Goal: Task Accomplishment & Management: Complete application form

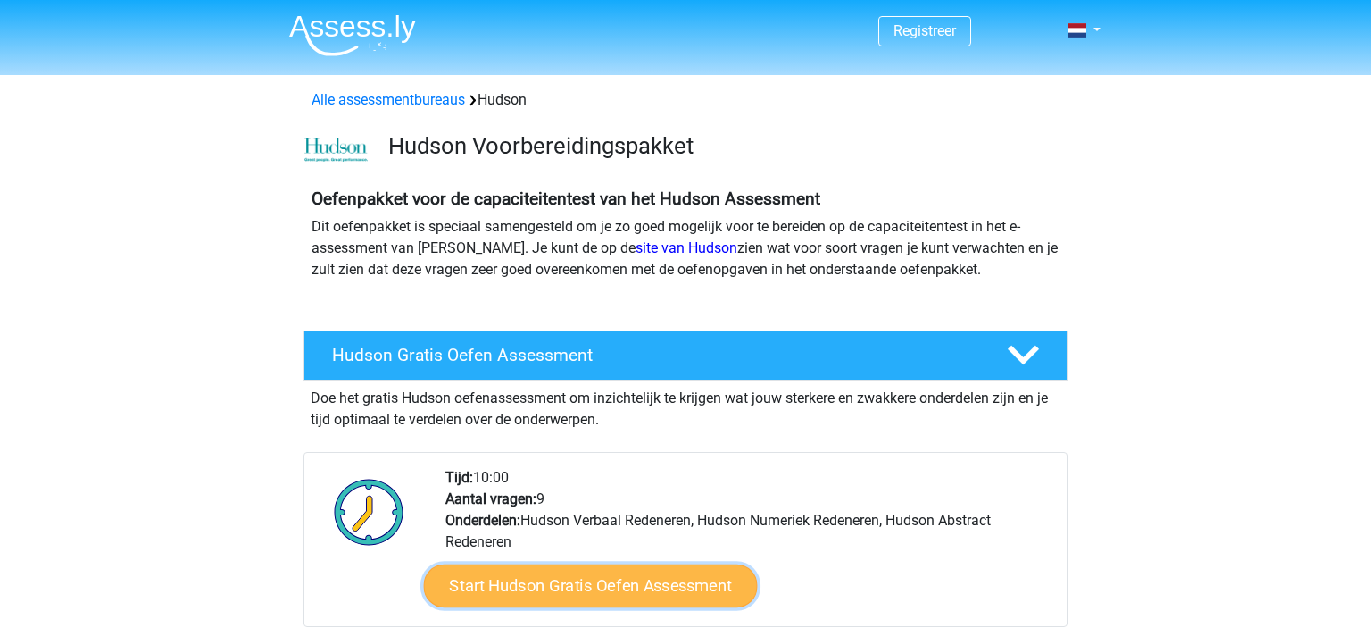
click at [533, 591] on link "Start Hudson Gratis Oefen Assessment" at bounding box center [591, 585] width 334 height 43
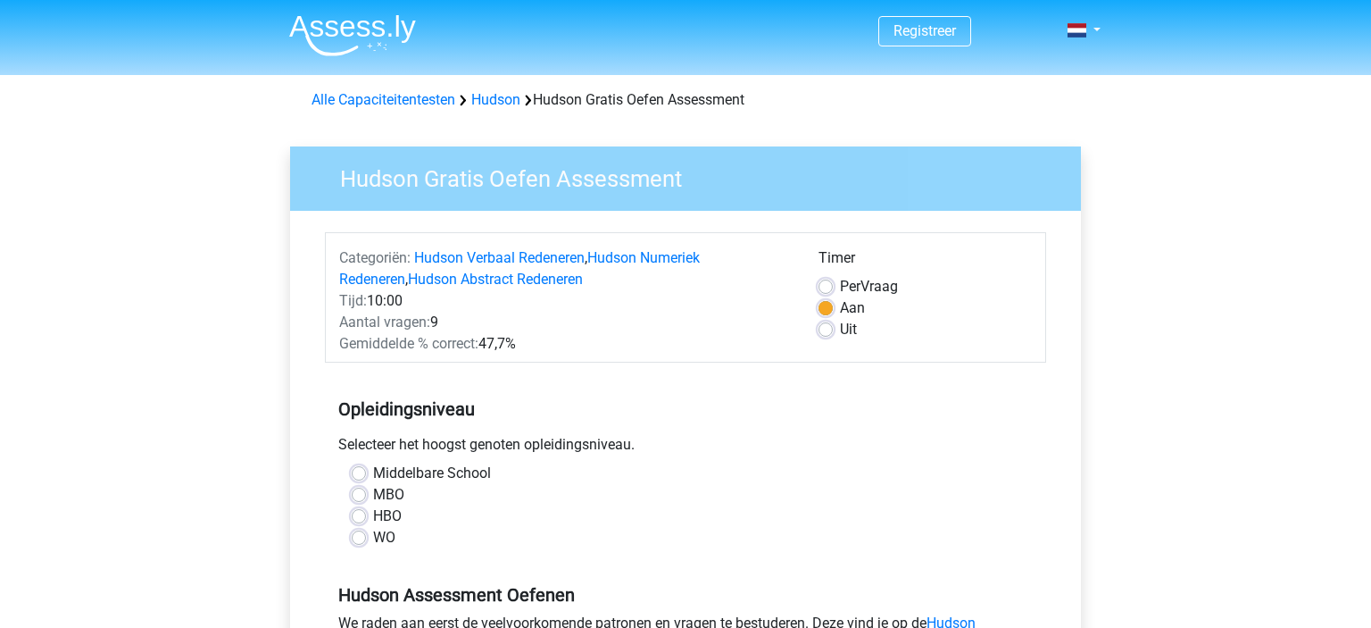
click at [377, 513] on label "HBO" at bounding box center [387, 515] width 29 height 21
click at [366, 513] on input "HBO" at bounding box center [359, 514] width 14 height 18
radio input "true"
click at [352, 527] on input "WO" at bounding box center [359, 536] width 14 height 18
radio input "true"
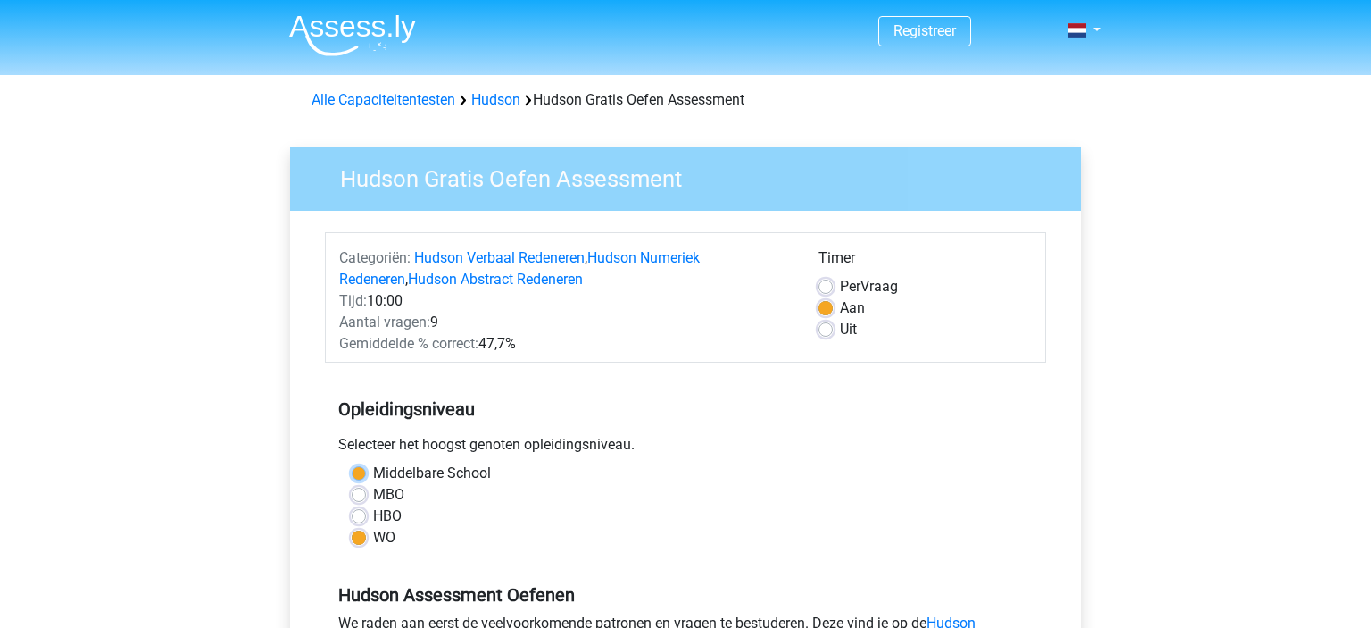
click at [352, 463] on input "Middelbare School" at bounding box center [359, 472] width 14 height 18
radio input "true"
click at [352, 484] on input "MBO" at bounding box center [359, 493] width 14 height 18
radio input "true"
click at [352, 505] on input "HBO" at bounding box center [359, 514] width 14 height 18
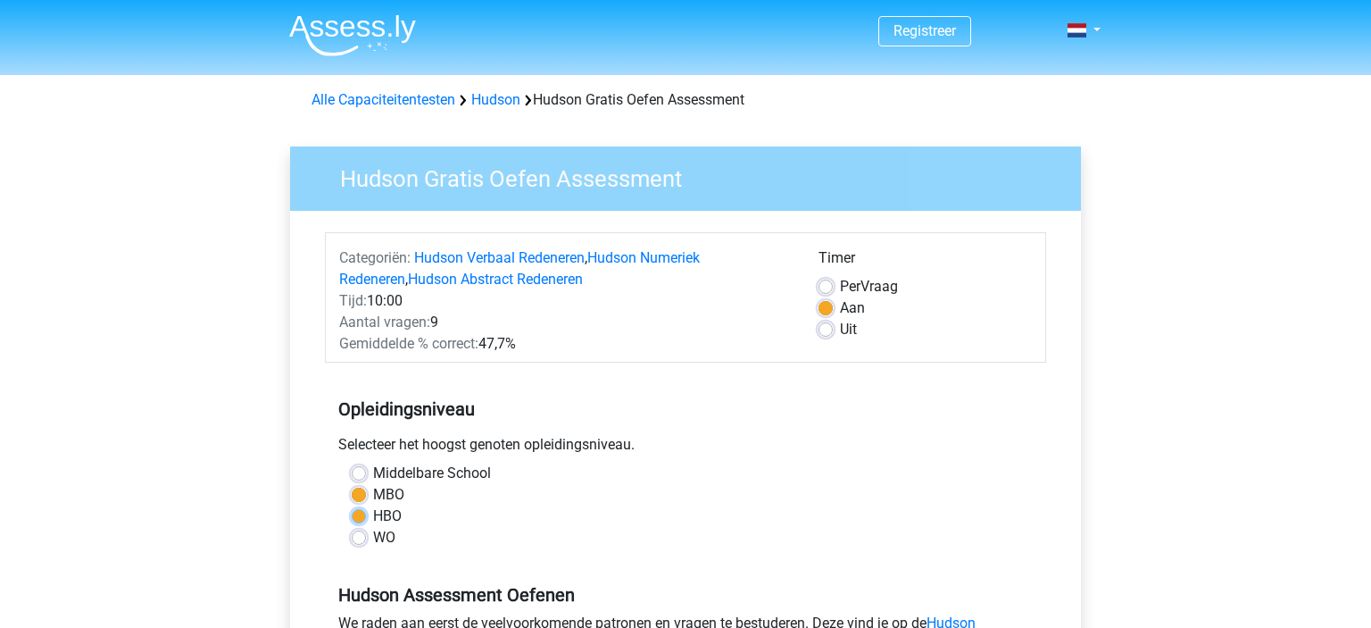
radio input "true"
click at [352, 527] on input "WO" at bounding box center [359, 536] width 14 height 18
radio input "true"
click at [352, 505] on input "HBO" at bounding box center [359, 514] width 14 height 18
radio input "true"
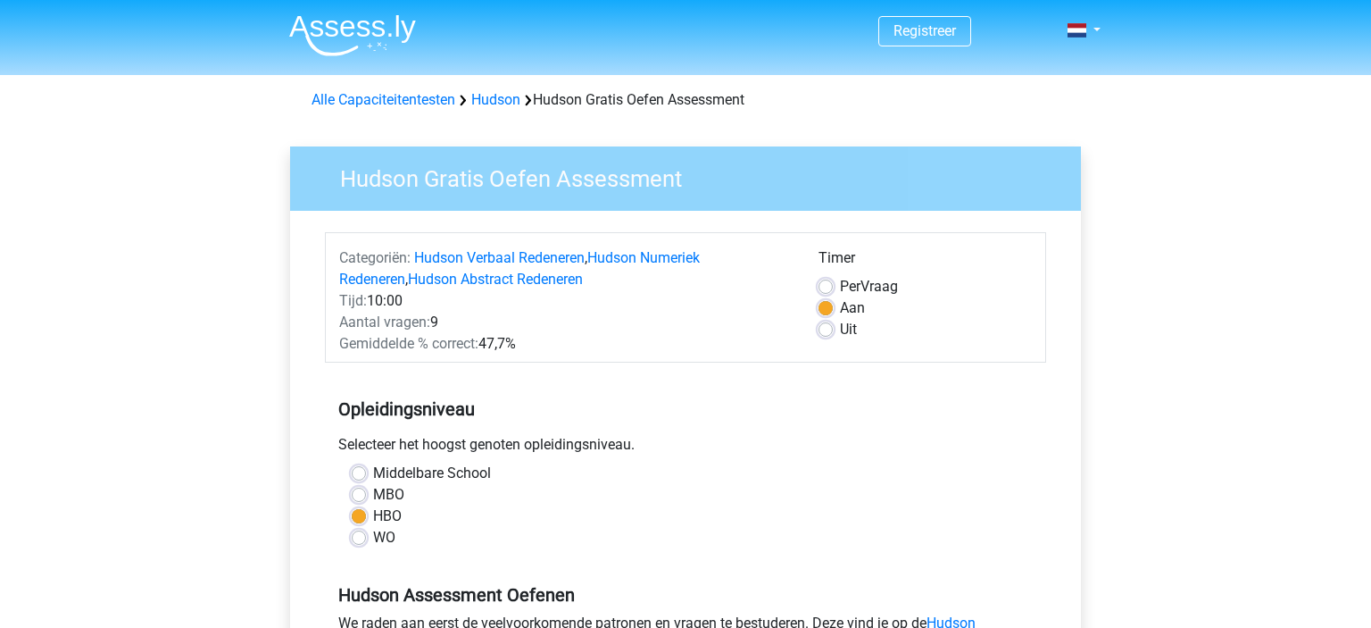
click at [594, 502] on div "MBO" at bounding box center [686, 494] width 668 height 21
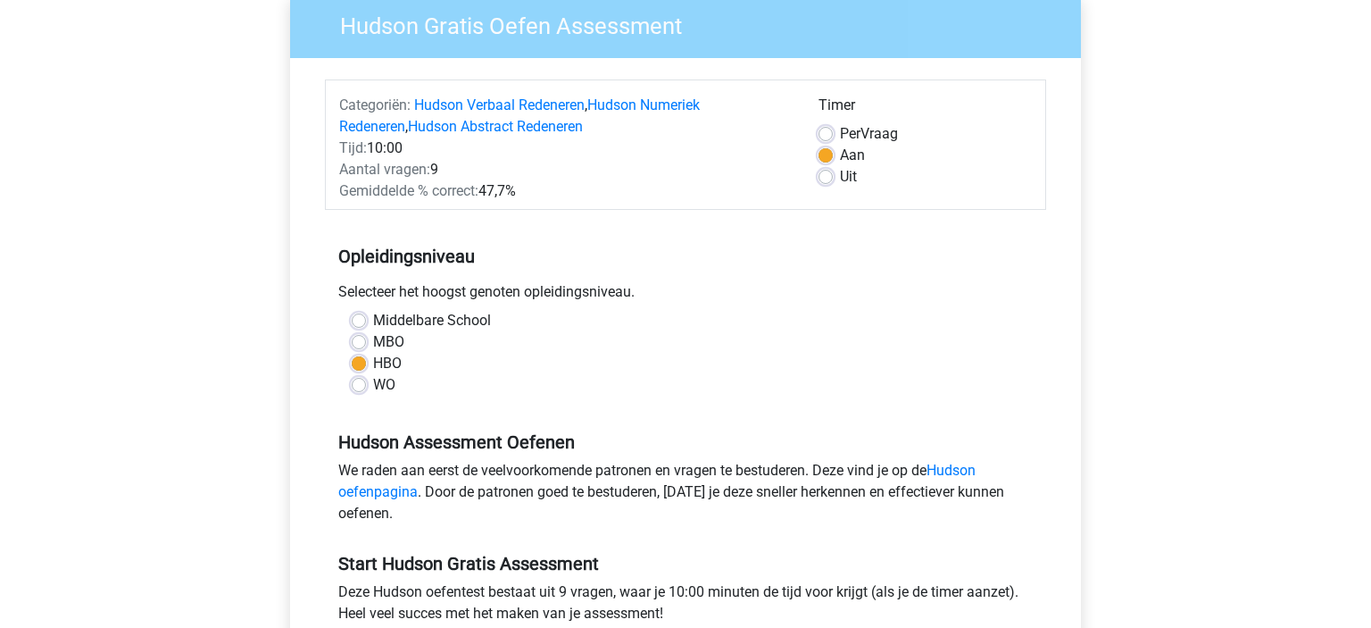
scroll to position [188, 0]
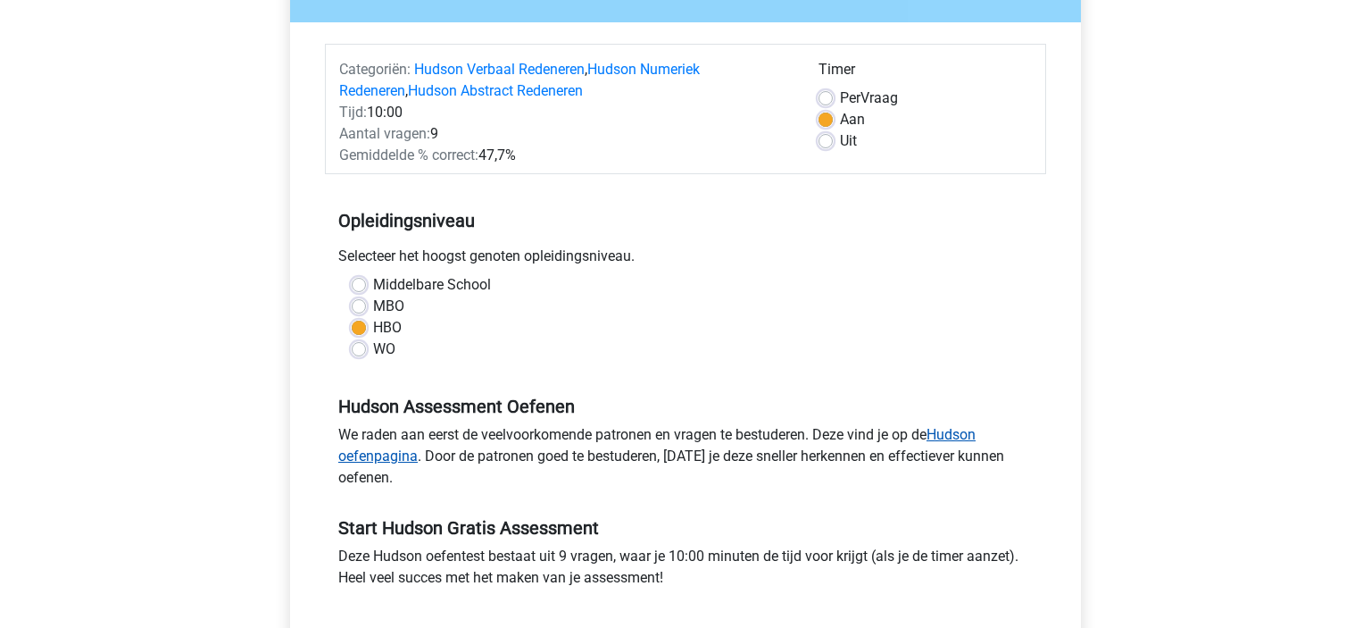
click at [955, 440] on link "Hudson oefenpagina" at bounding box center [657, 445] width 638 height 38
click at [953, 443] on link "Hudson oefenpagina" at bounding box center [657, 445] width 638 height 38
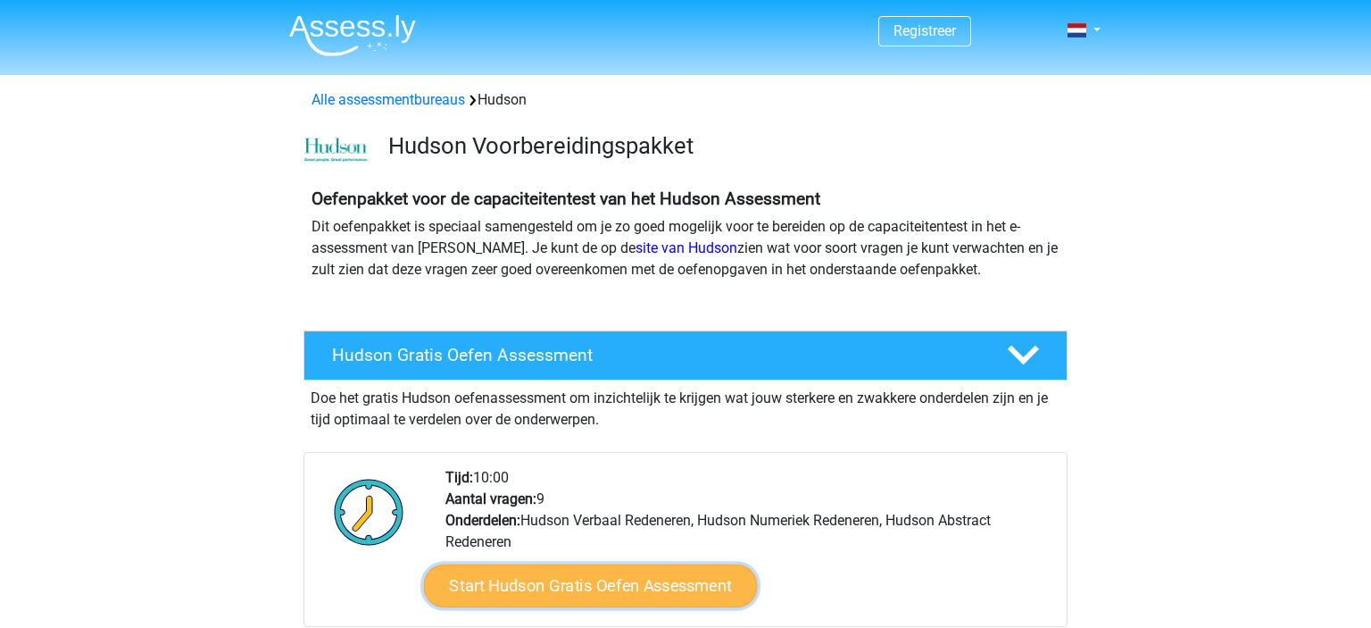
click at [555, 584] on link "Start Hudson Gratis Oefen Assessment" at bounding box center [591, 585] width 334 height 43
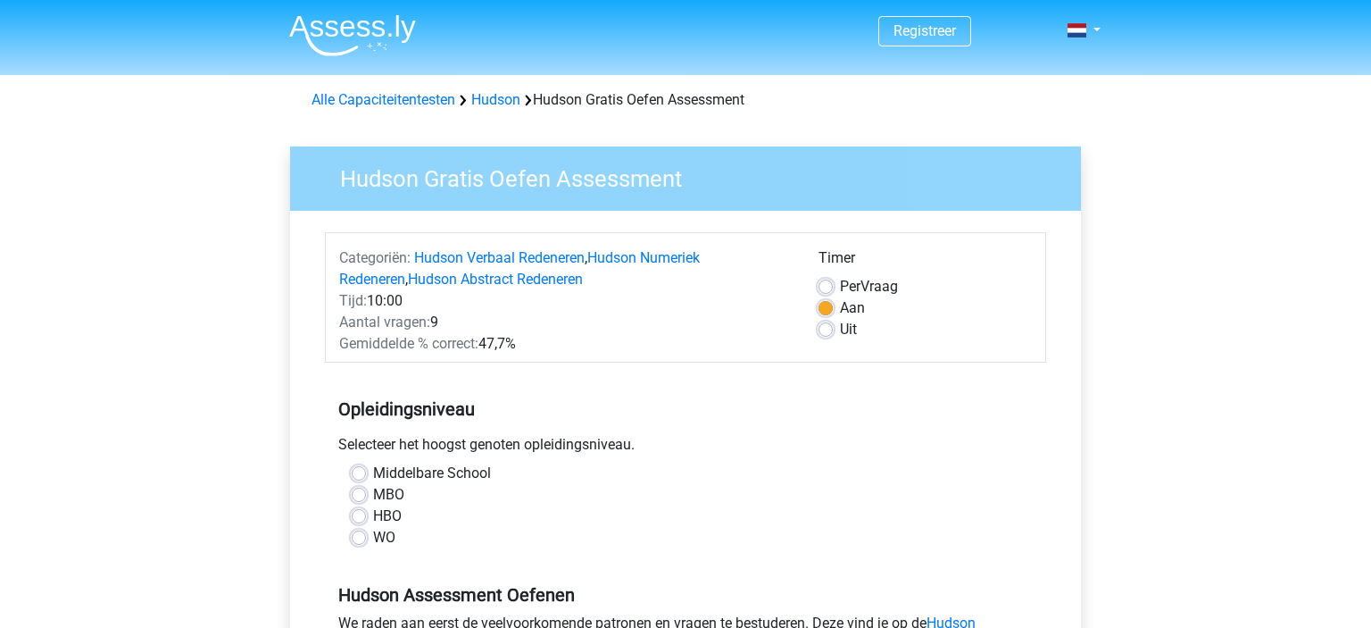
click at [389, 522] on label "HBO" at bounding box center [387, 515] width 29 height 21
click at [366, 522] on input "HBO" at bounding box center [359, 514] width 14 height 18
radio input "true"
click at [491, 532] on div "WO" at bounding box center [686, 537] width 668 height 21
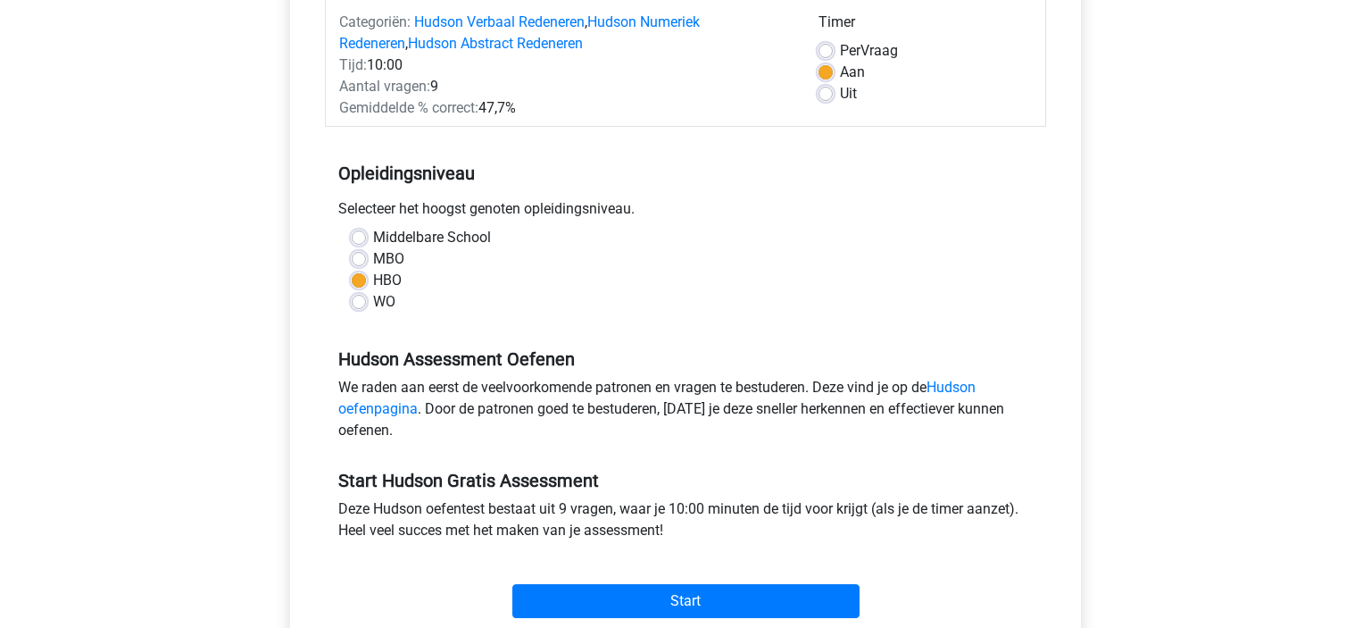
scroll to position [282, 0]
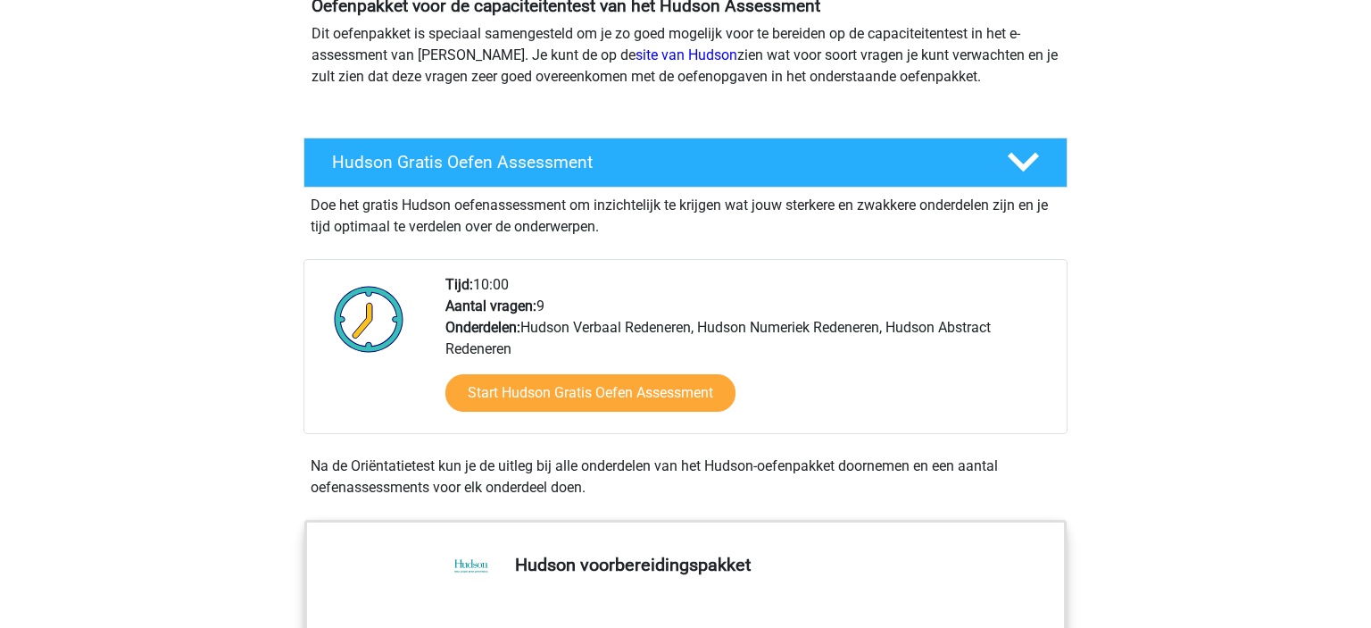
scroll to position [141, 0]
